Goal: Book appointment/travel/reservation

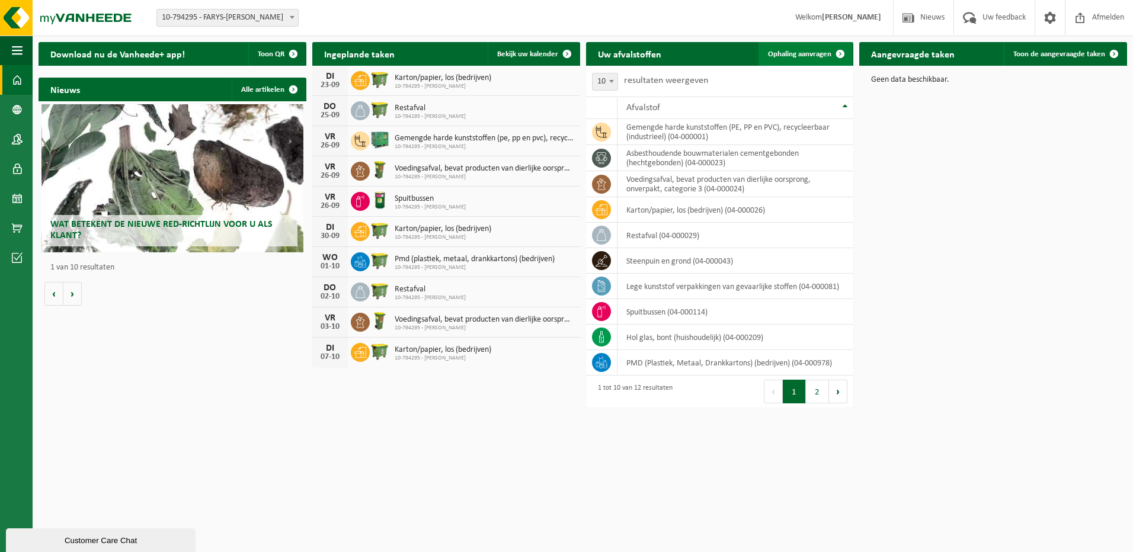
click at [821, 49] on link "Ophaling aanvragen" at bounding box center [805, 54] width 94 height 24
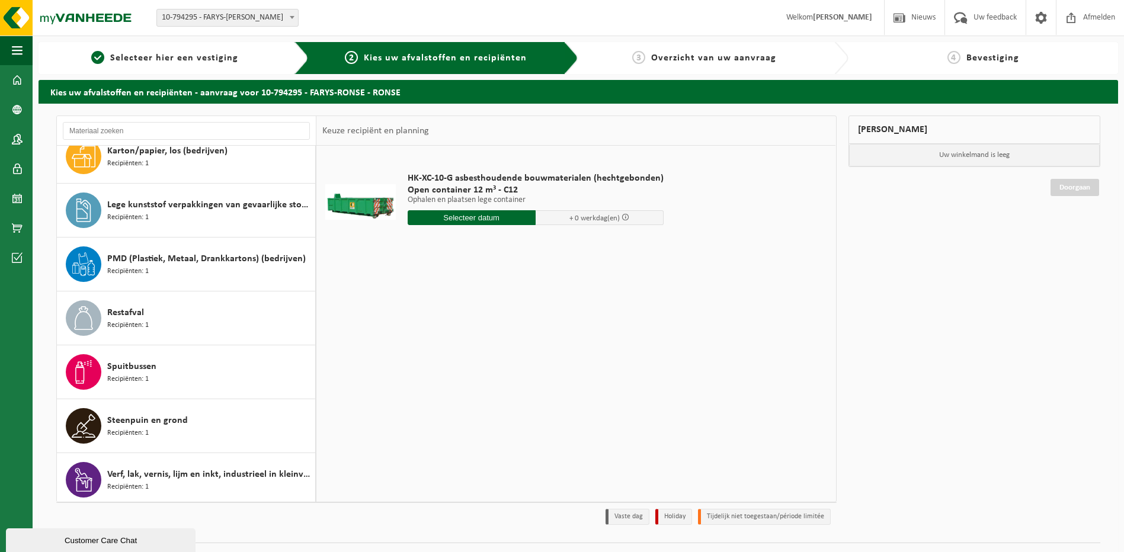
scroll to position [236, 0]
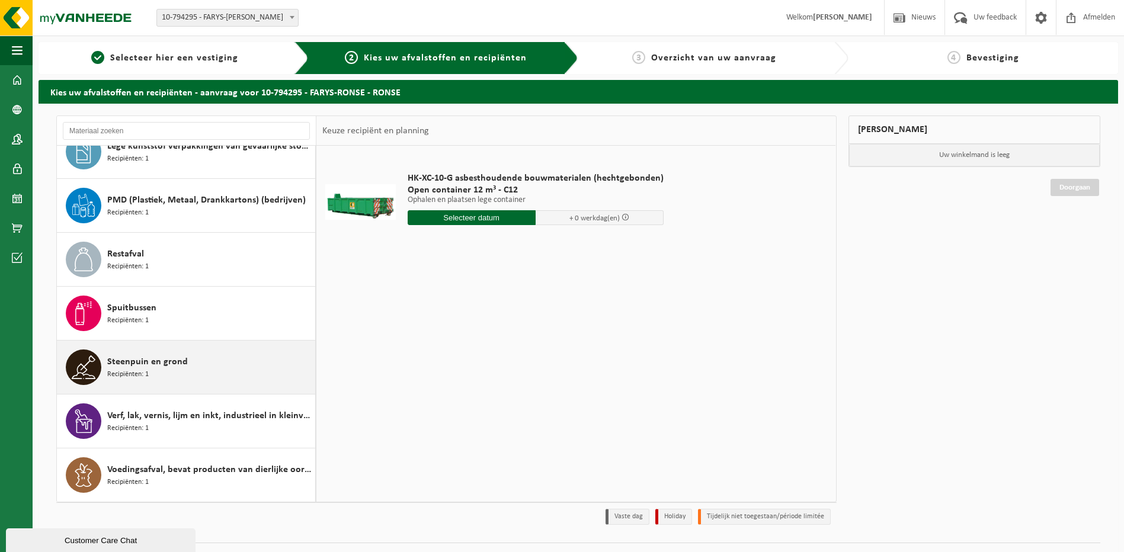
click at [177, 368] on span "Steenpuin en grond" at bounding box center [147, 362] width 81 height 14
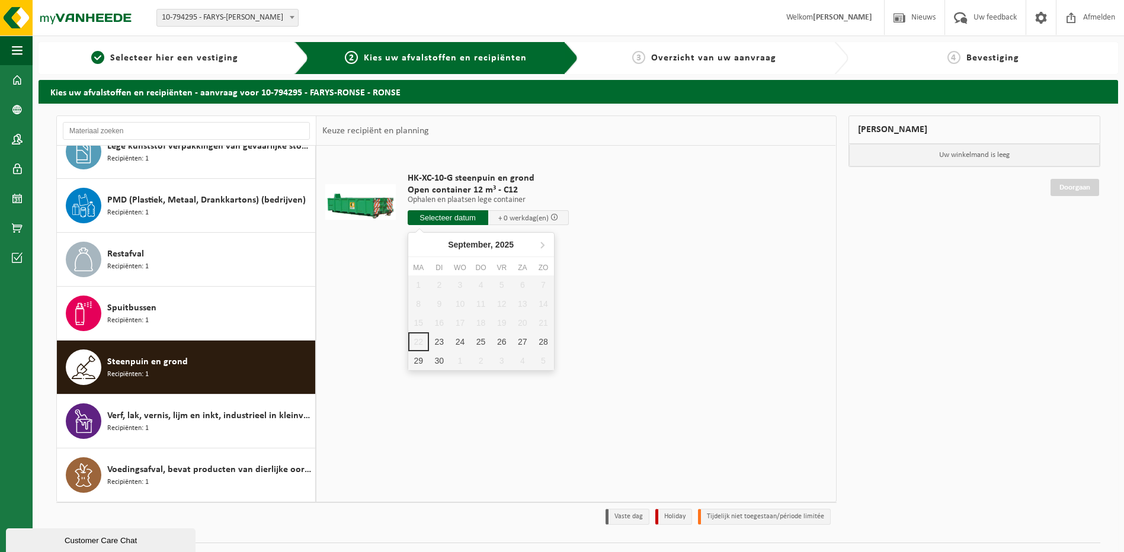
click at [470, 222] on input "text" at bounding box center [448, 217] width 81 height 15
click at [444, 338] on div "23" at bounding box center [439, 341] width 21 height 19
type input "Van [DATE]"
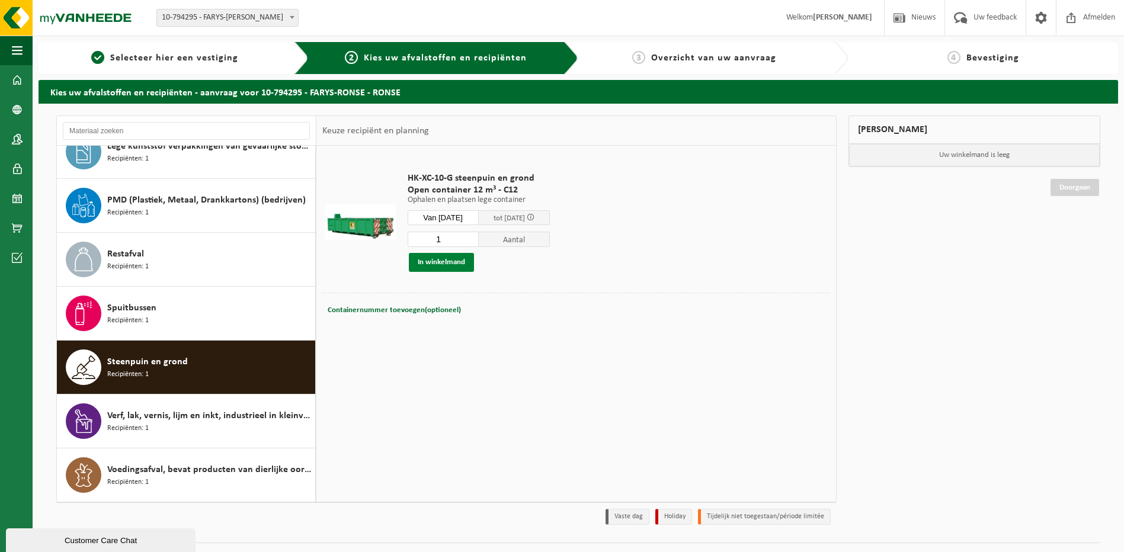
click at [446, 264] on button "In winkelmand" at bounding box center [441, 262] width 65 height 19
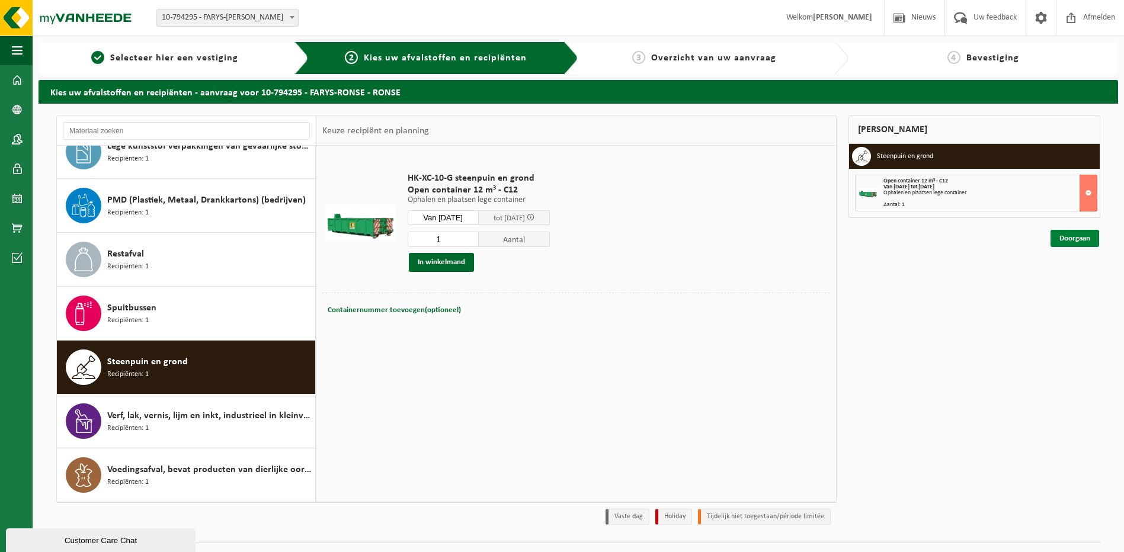
click at [1088, 238] on link "Doorgaan" at bounding box center [1074, 238] width 49 height 17
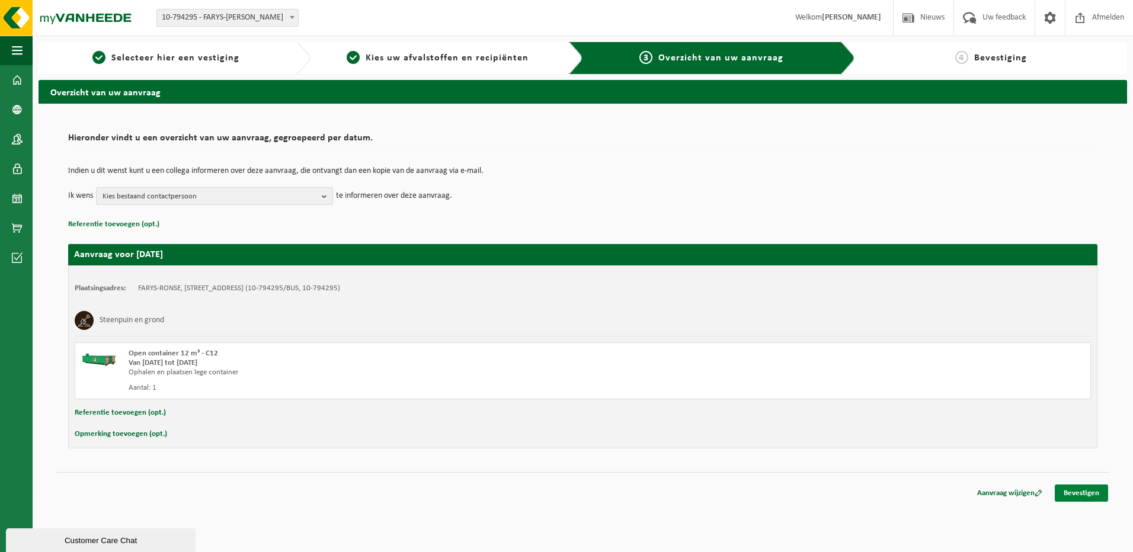
click at [1086, 489] on link "Bevestigen" at bounding box center [1081, 493] width 53 height 17
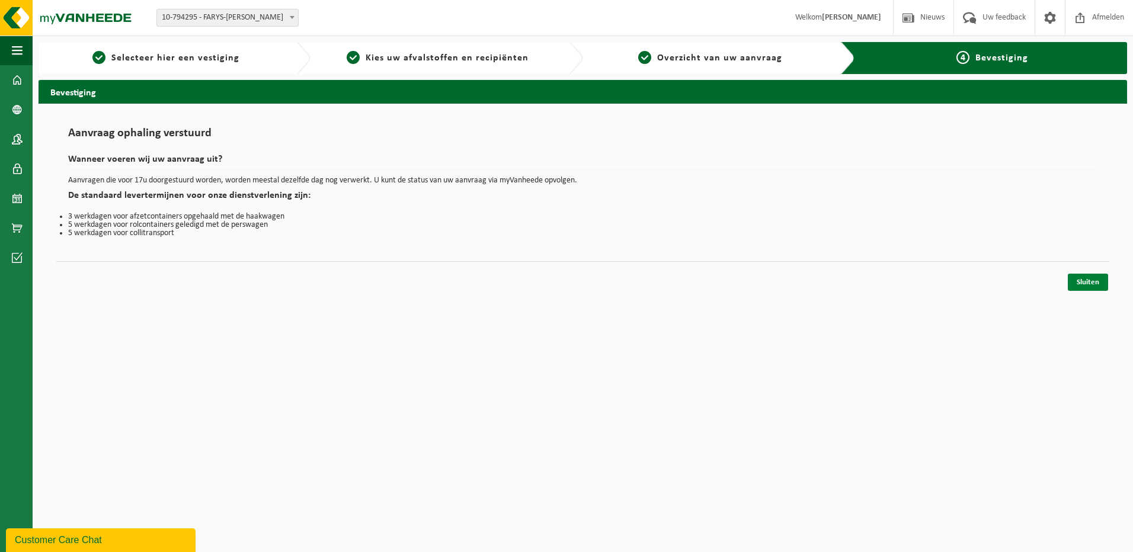
click at [1092, 285] on link "Sluiten" at bounding box center [1088, 282] width 40 height 17
